Goal: Find specific page/section: Find specific page/section

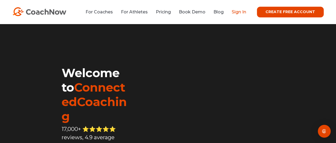
click at [235, 13] on link "Sign In" at bounding box center [239, 11] width 15 height 5
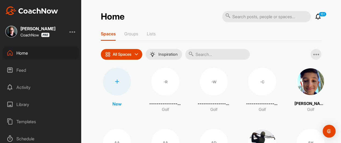
click at [218, 54] on input "text" at bounding box center [217, 54] width 64 height 11
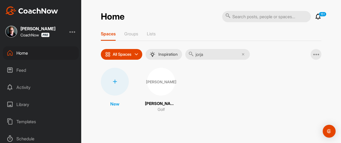
type input "jorja"
click at [165, 79] on div "[PERSON_NAME]" at bounding box center [161, 82] width 28 height 28
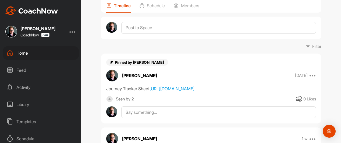
scroll to position [54, 0]
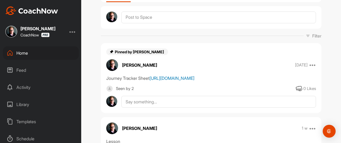
click at [163, 81] on link "[URL][DOMAIN_NAME]" at bounding box center [171, 78] width 45 height 5
click at [149, 81] on link "[URL][DOMAIN_NAME]" at bounding box center [171, 78] width 45 height 5
click at [164, 81] on link "[URL][DOMAIN_NAME]" at bounding box center [171, 78] width 45 height 5
click at [57, 54] on div "Home" at bounding box center [41, 52] width 76 height 13
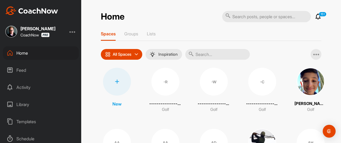
click at [217, 52] on input "text" at bounding box center [217, 54] width 64 height 11
drag, startPoint x: 210, startPoint y: 57, endPoint x: 216, endPoint y: 59, distance: 7.2
click at [211, 57] on input "text" at bounding box center [217, 54] width 64 height 11
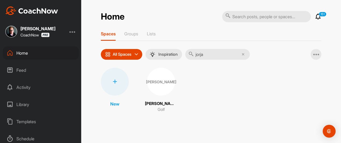
type input "jorja"
click at [159, 91] on div "[PERSON_NAME]" at bounding box center [161, 82] width 28 height 28
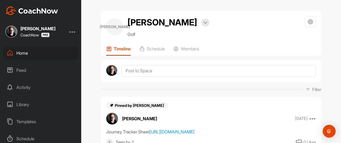
scroll to position [81, 0]
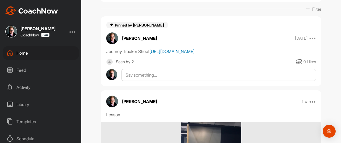
click at [175, 54] on link "[URL][DOMAIN_NAME]" at bounding box center [171, 51] width 45 height 5
